Goal: Task Accomplishment & Management: Use online tool/utility

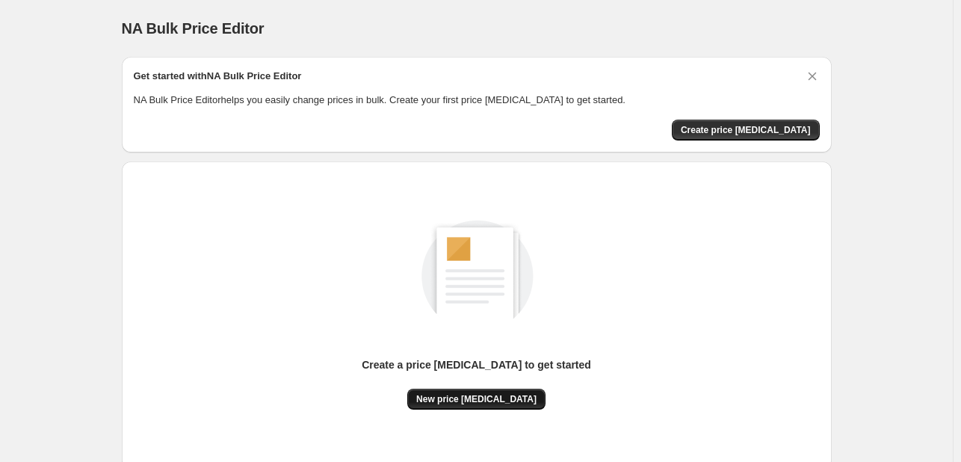
click at [439, 390] on button "New price [MEDICAL_DATA]" at bounding box center [476, 398] width 138 height 21
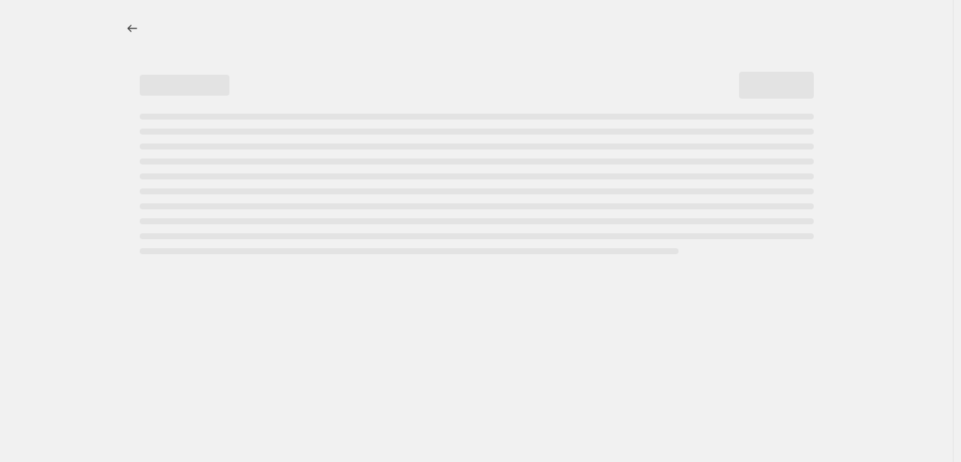
select select "percentage"
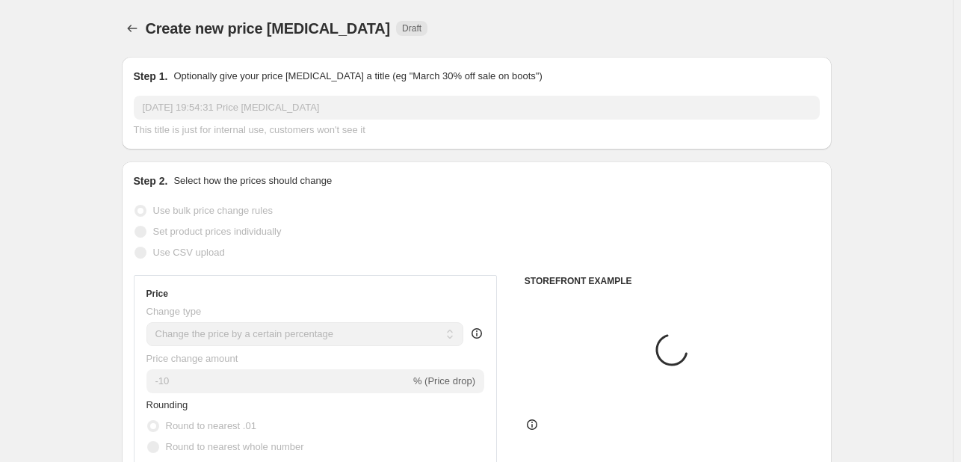
scroll to position [75, 0]
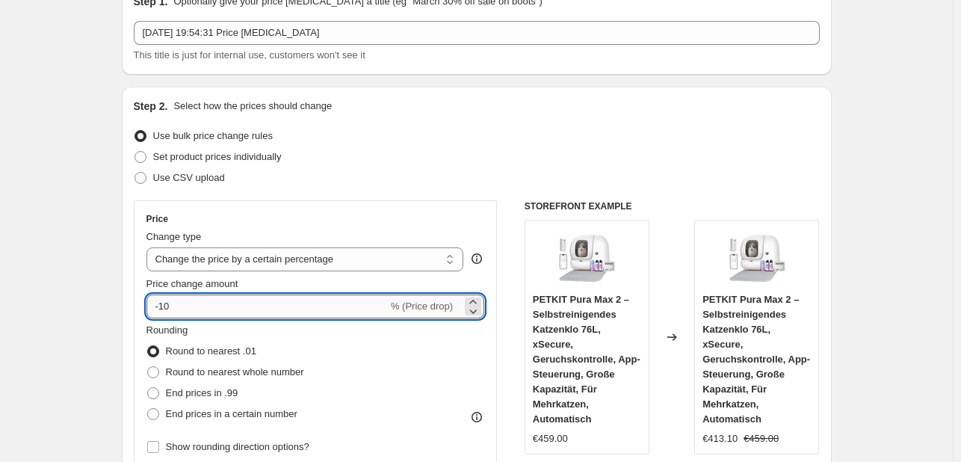
click at [218, 312] on input "-10" at bounding box center [266, 306] width 241 height 24
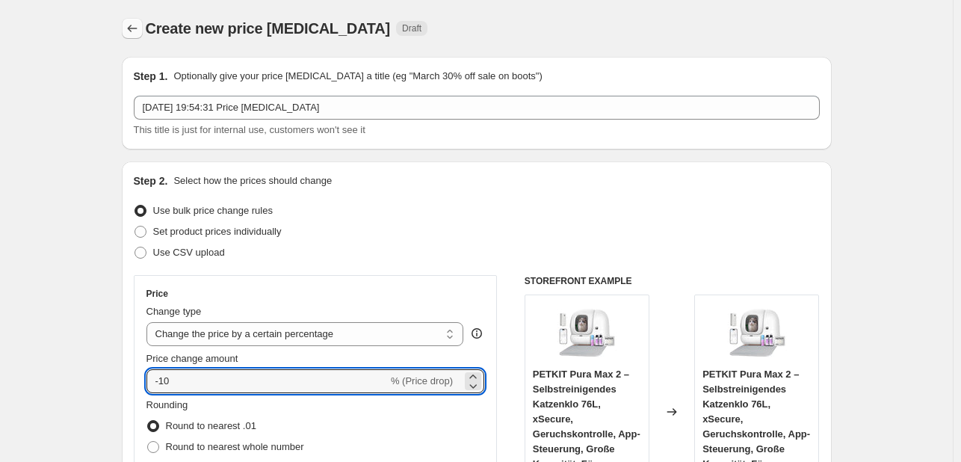
click at [133, 30] on icon "Price change jobs" at bounding box center [132, 28] width 15 height 15
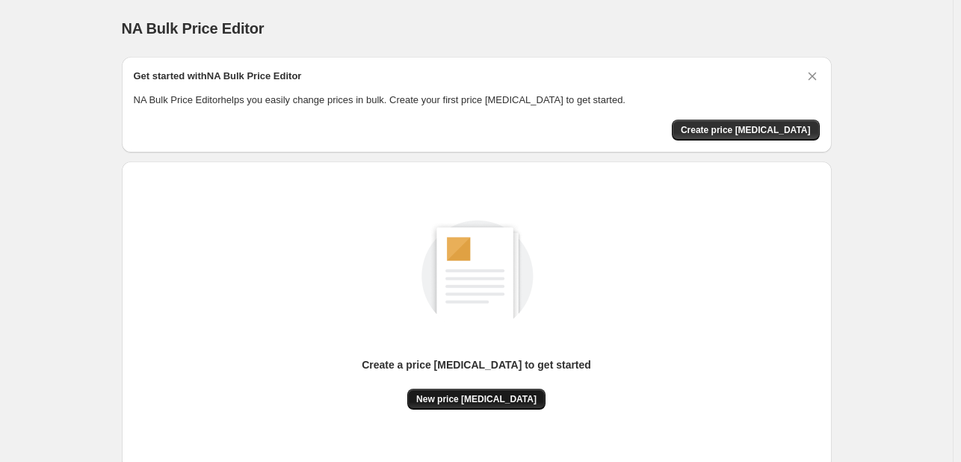
click at [468, 399] on span "New price [MEDICAL_DATA]" at bounding box center [476, 399] width 120 height 12
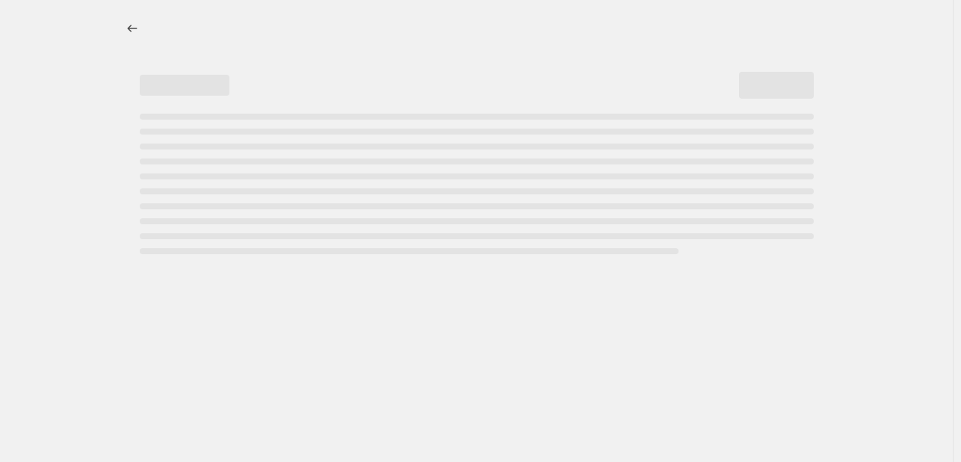
select select "percentage"
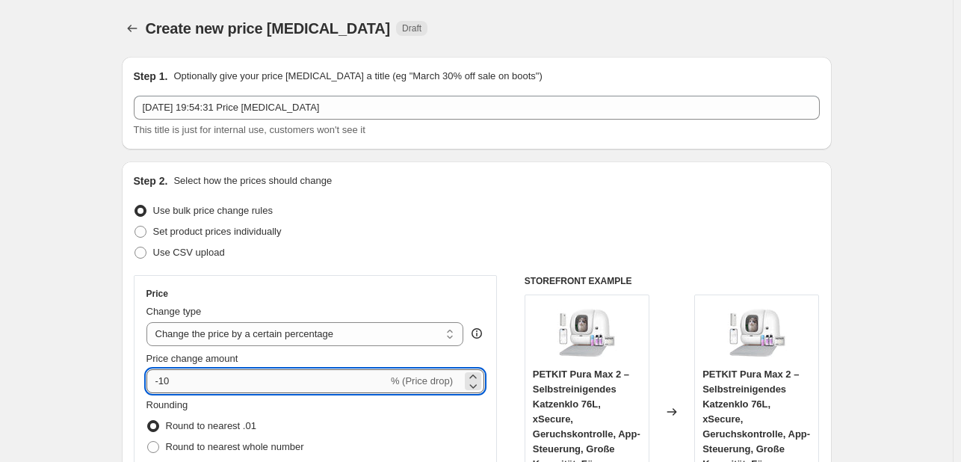
click at [194, 383] on input "-10" at bounding box center [266, 381] width 241 height 24
type input "-1"
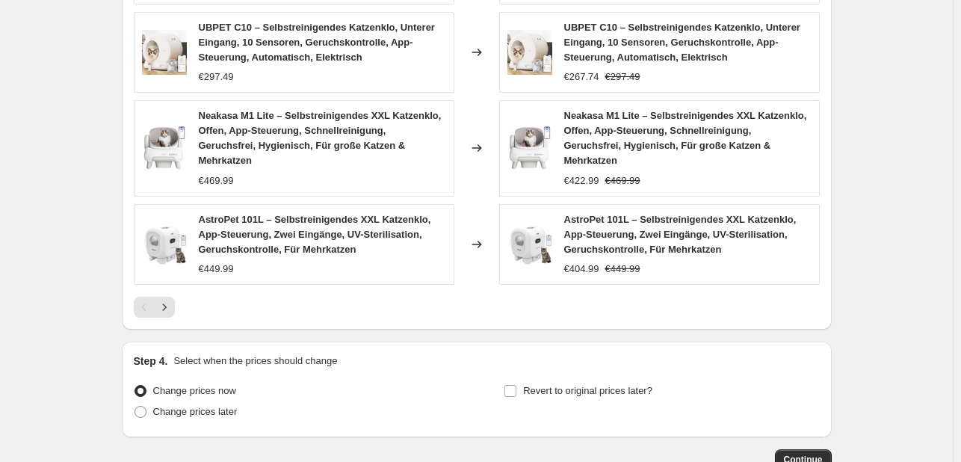
scroll to position [1130, 0]
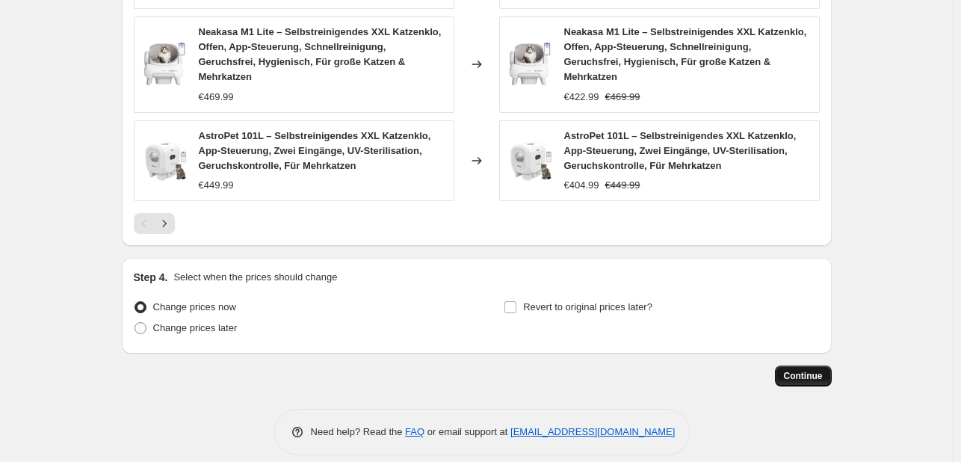
type input "-30"
click at [802, 370] on span "Continue" at bounding box center [803, 376] width 39 height 12
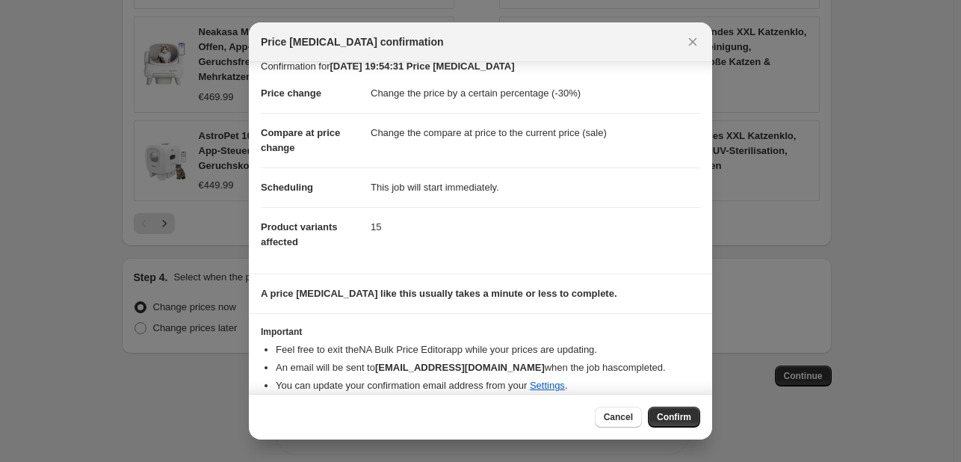
scroll to position [28, 0]
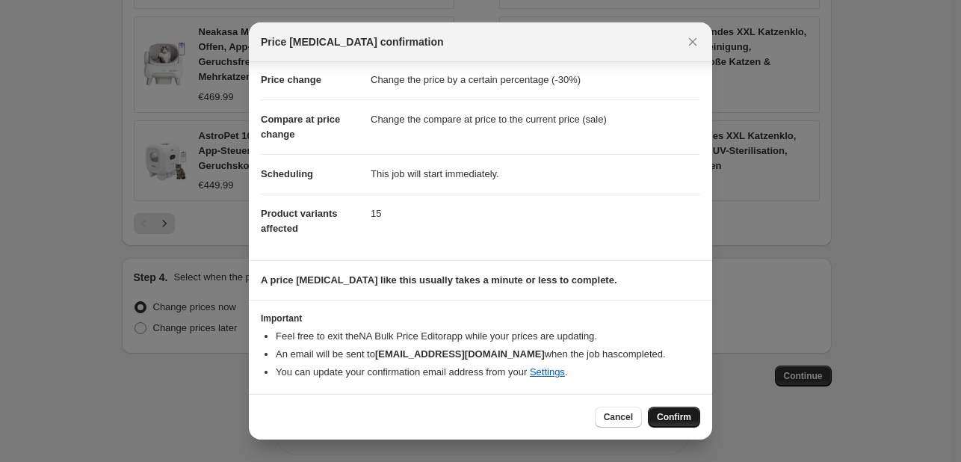
drag, startPoint x: 679, startPoint y: 422, endPoint x: 672, endPoint y: 393, distance: 29.9
click at [679, 422] on button "Confirm" at bounding box center [674, 416] width 52 height 21
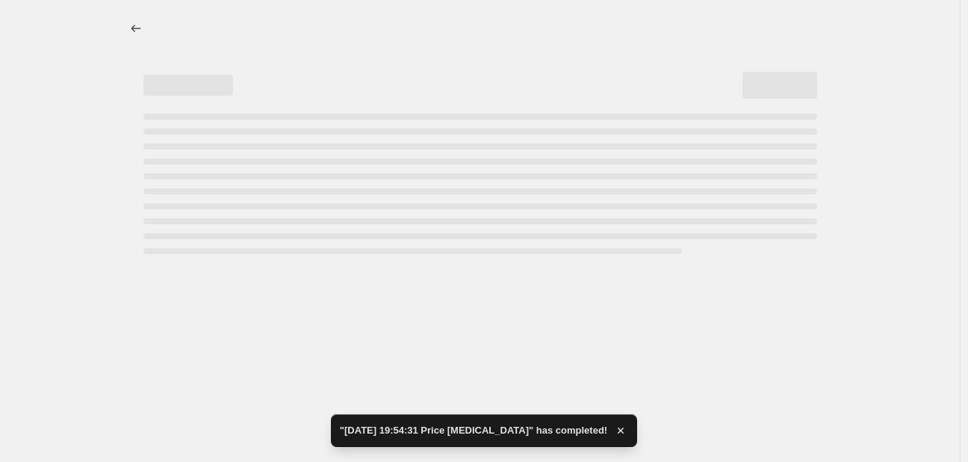
select select "percentage"
